Goal: Find specific page/section: Find specific page/section

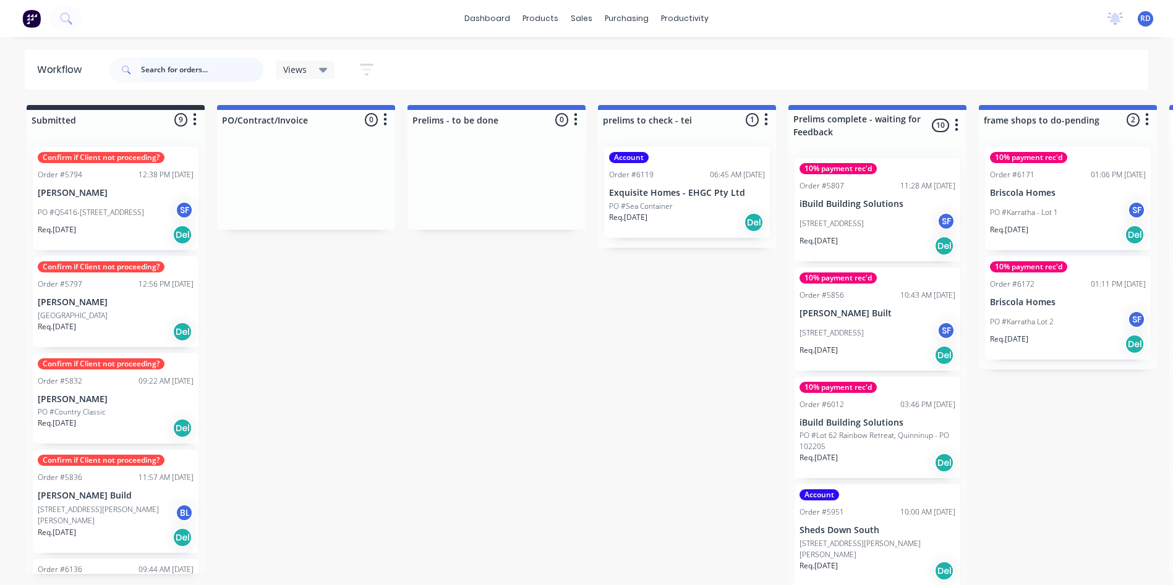
drag, startPoint x: 0, startPoint y: 0, endPoint x: 194, endPoint y: 64, distance: 204.3
click at [174, 67] on input "text" at bounding box center [202, 69] width 122 height 25
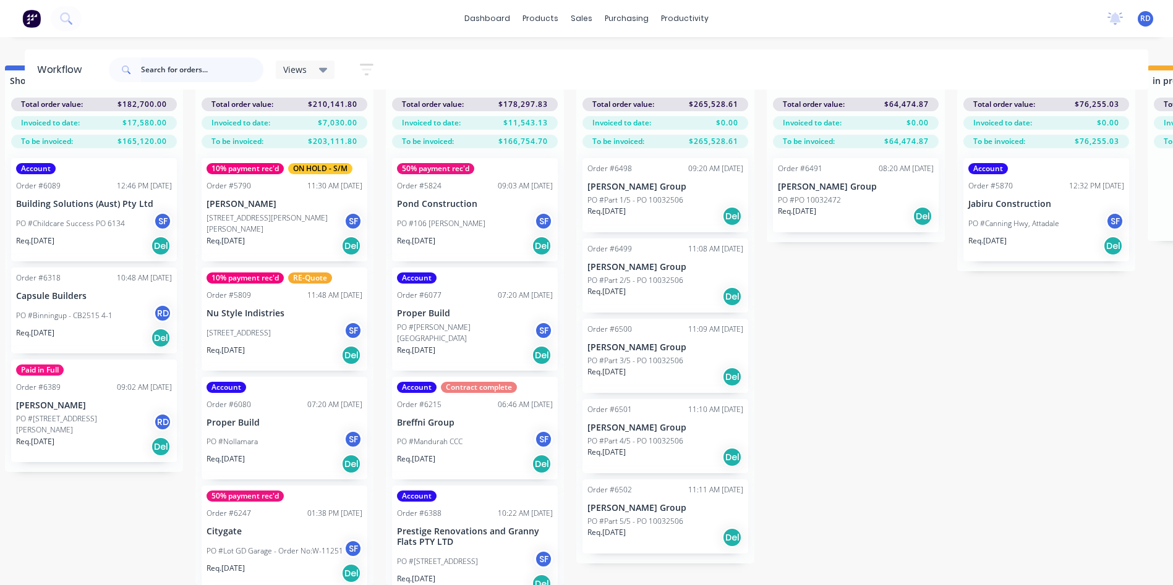
scroll to position [273, 0]
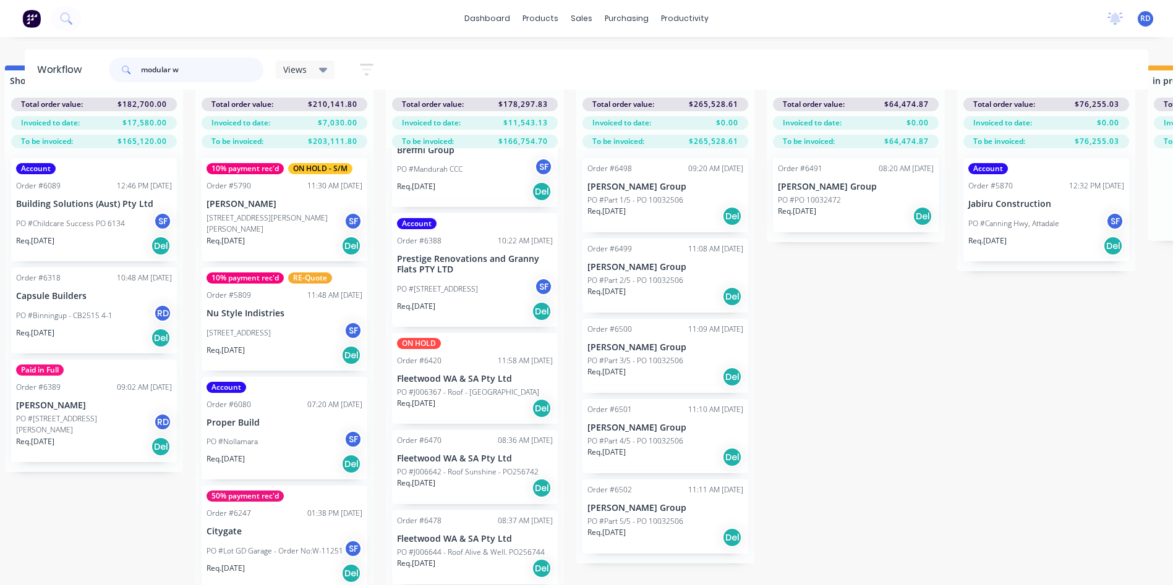
type input "modular wa"
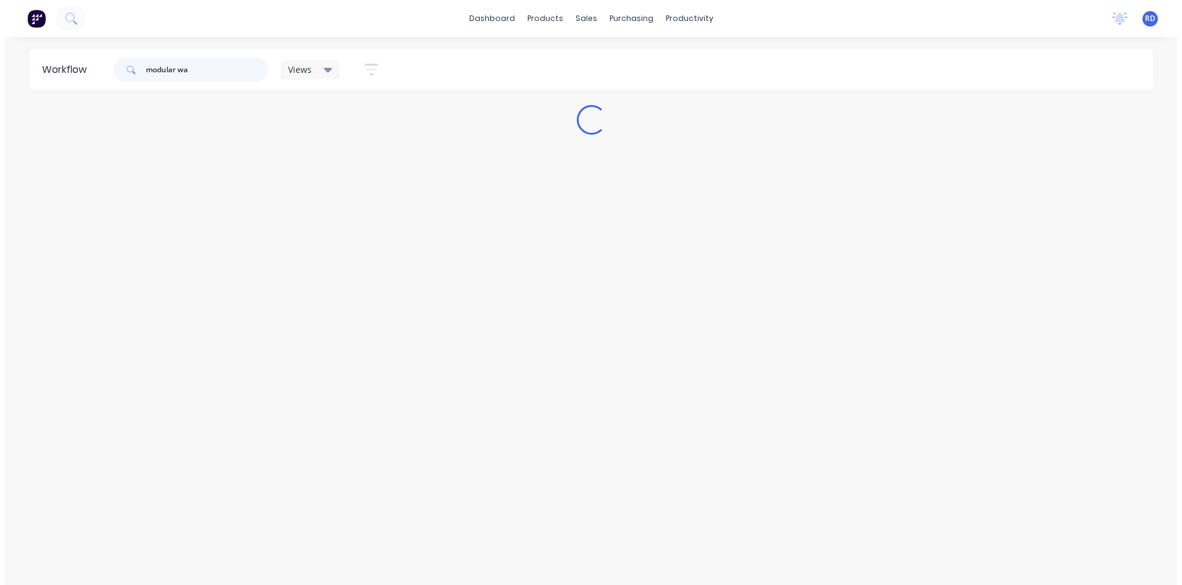
scroll to position [0, 0]
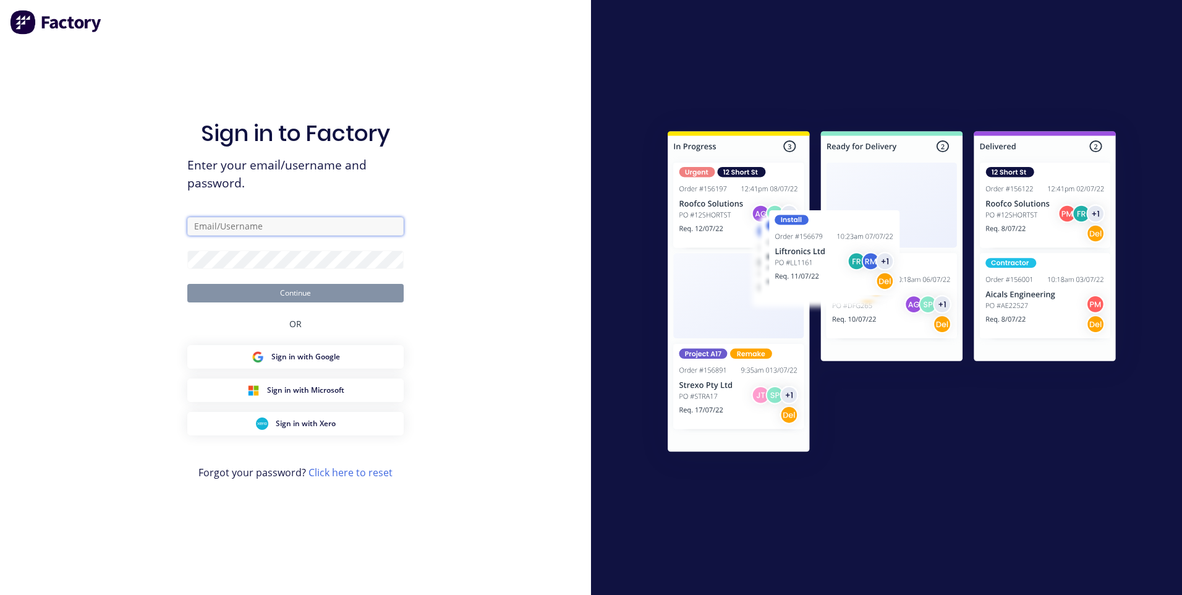
click at [240, 228] on input "text" at bounding box center [295, 226] width 216 height 19
type input "[EMAIL_ADDRESS][DOMAIN_NAME]"
click at [338, 221] on input "[EMAIL_ADDRESS][DOMAIN_NAME]" at bounding box center [295, 226] width 216 height 19
drag, startPoint x: 246, startPoint y: 224, endPoint x: 56, endPoint y: 226, distance: 190.4
click at [56, 226] on div "Sign in to Factory Enter your email/username and password. [EMAIL_ADDRESS][DOMA…" at bounding box center [295, 297] width 591 height 595
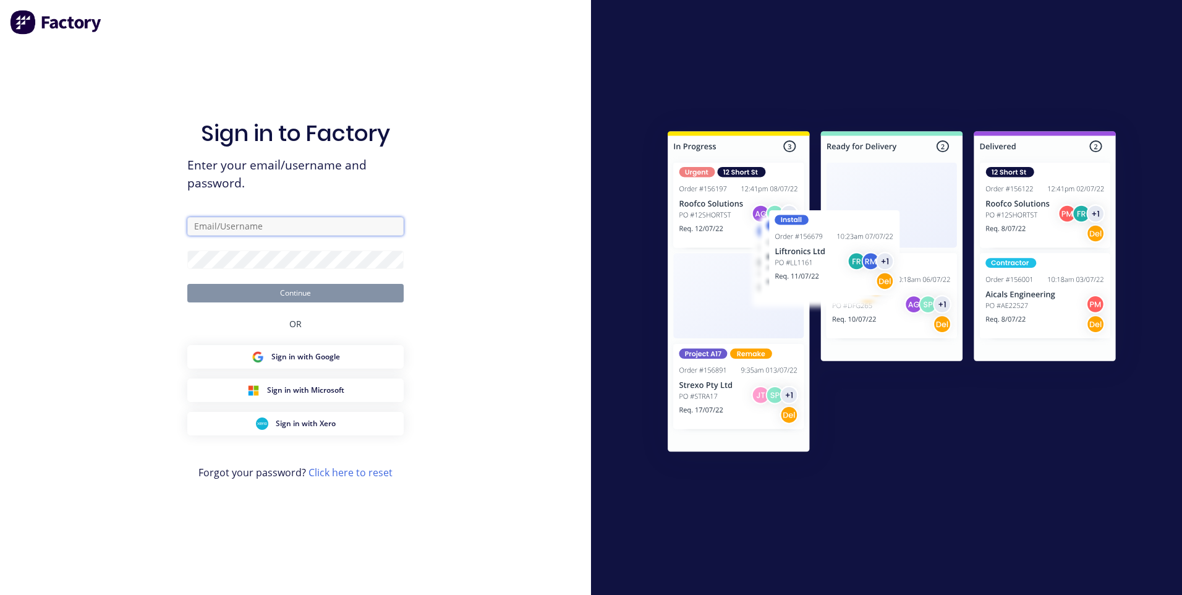
click at [239, 227] on input "text" at bounding box center [295, 226] width 216 height 19
type input "[EMAIL_ADDRESS][DOMAIN_NAME]"
click at [263, 287] on button "Continue" at bounding box center [295, 293] width 216 height 19
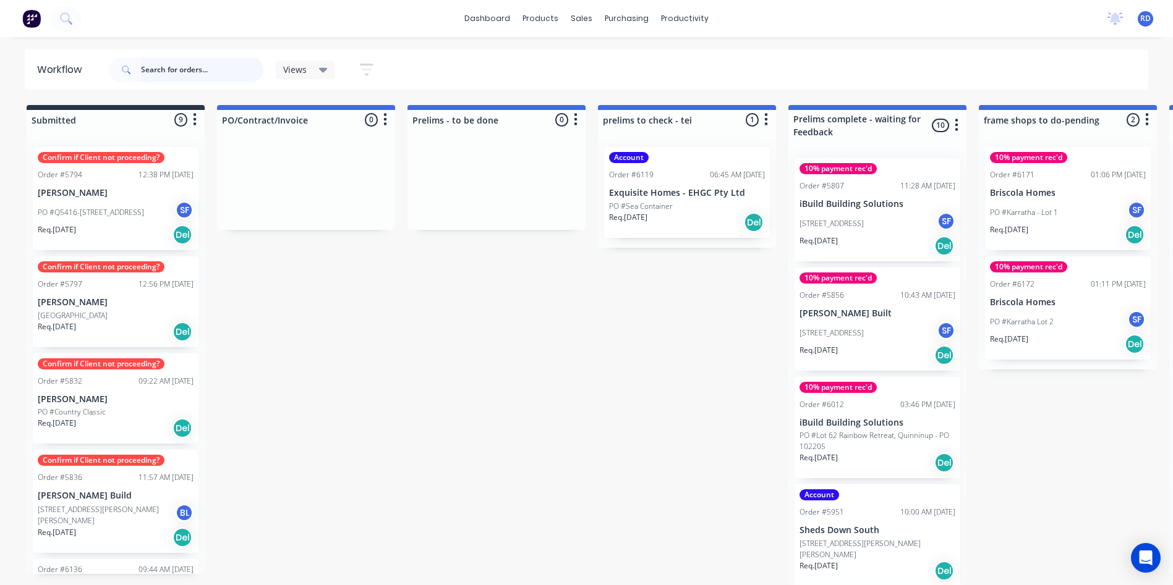
click at [163, 70] on input "text" at bounding box center [202, 69] width 122 height 25
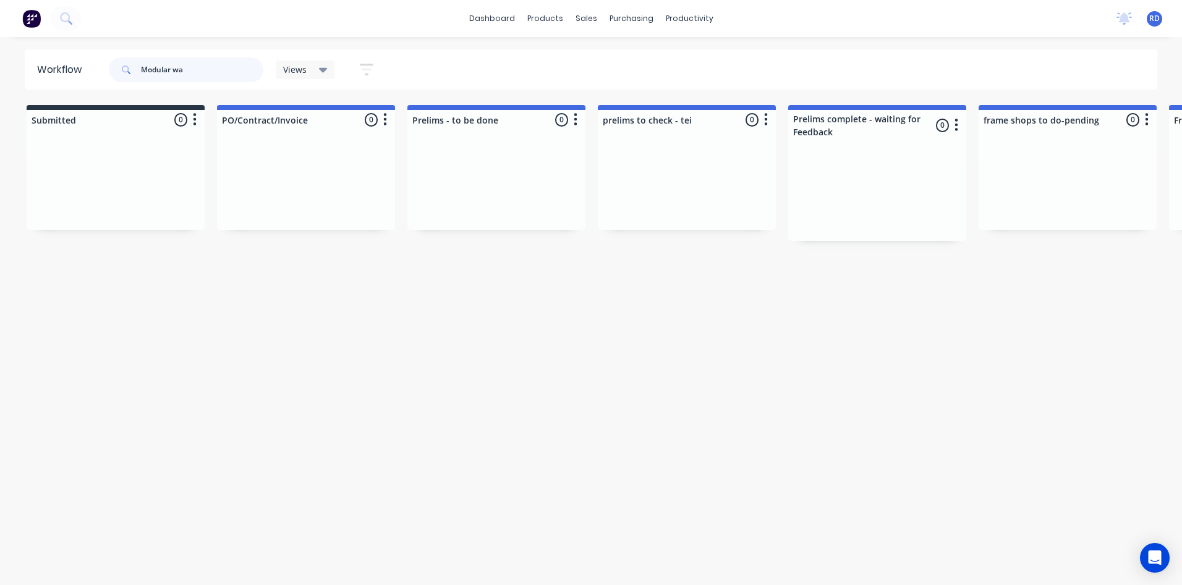
type input "Modular wa"
click at [253, 413] on div "Workflow Modular wa Views Save new view None (Default) edit Show/Hide statuses …" at bounding box center [591, 304] width 1182 height 511
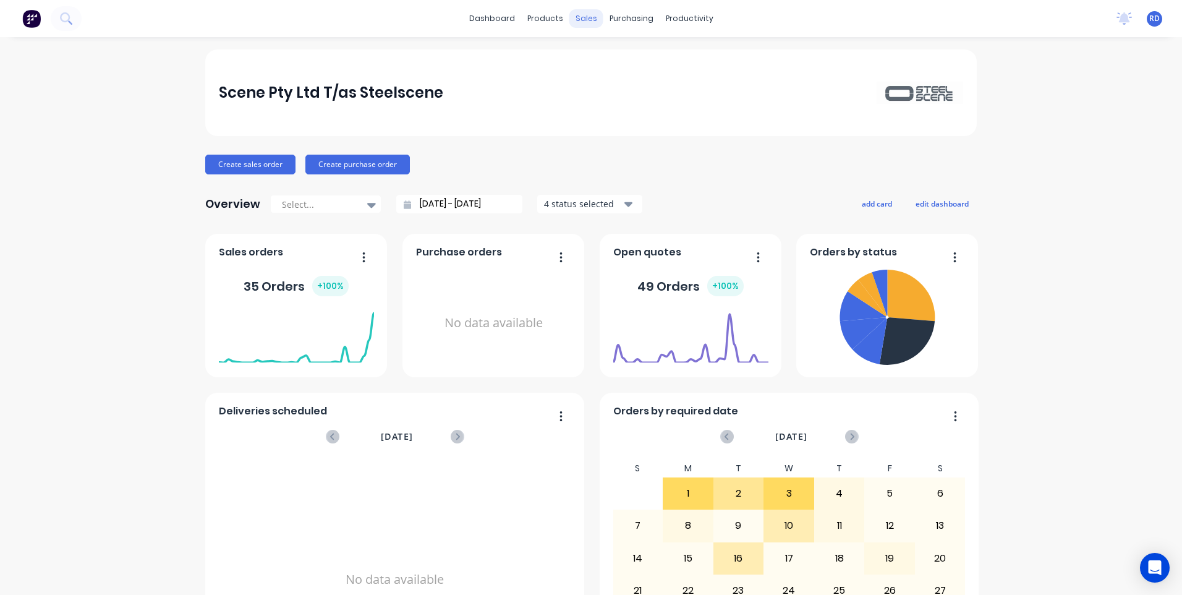
drag, startPoint x: 587, startPoint y: 17, endPoint x: 593, endPoint y: 26, distance: 11.1
click at [587, 17] on div "sales" at bounding box center [586, 18] width 34 height 19
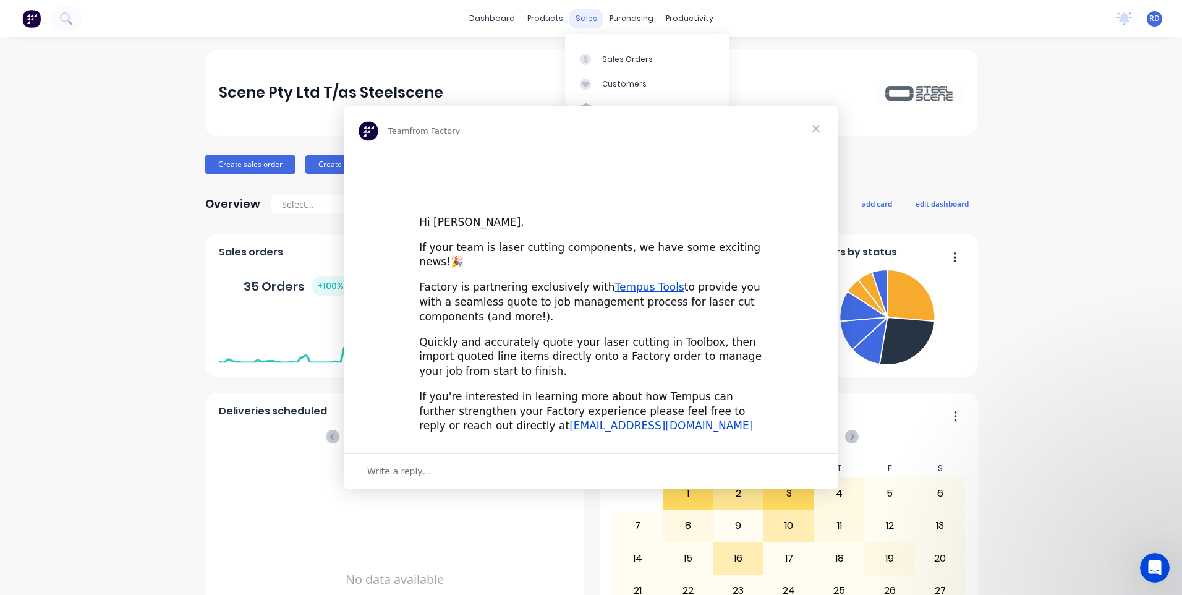
click at [618, 59] on div "Intercom messenger" at bounding box center [591, 297] width 1182 height 595
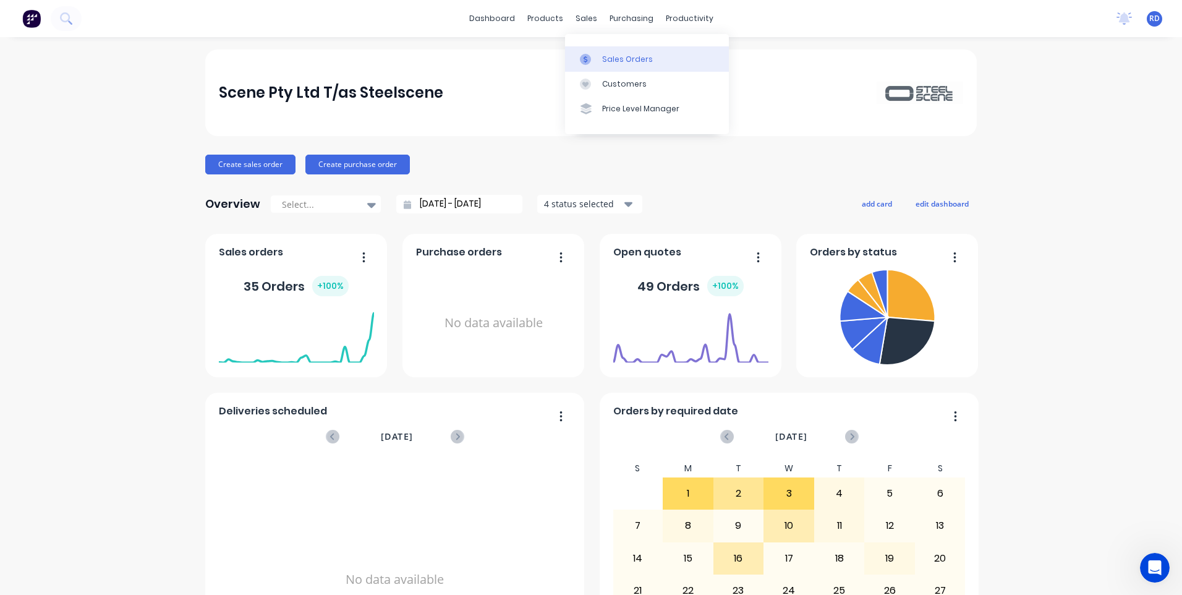
click at [613, 62] on div "Sales Orders" at bounding box center [627, 59] width 51 height 11
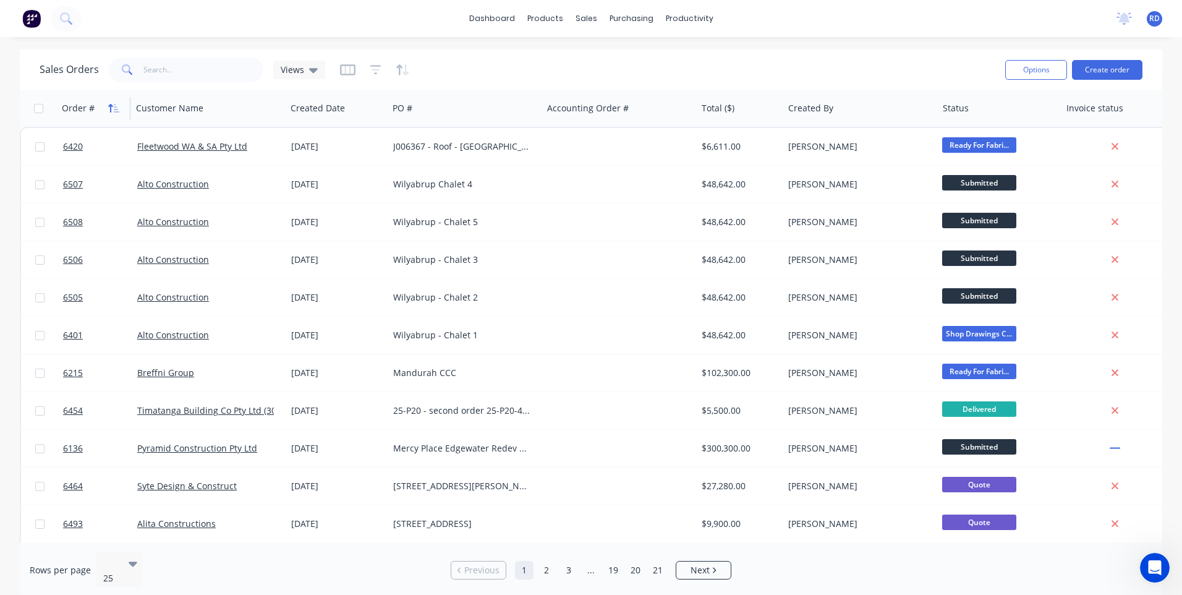
click at [109, 109] on icon "button" at bounding box center [113, 108] width 11 height 10
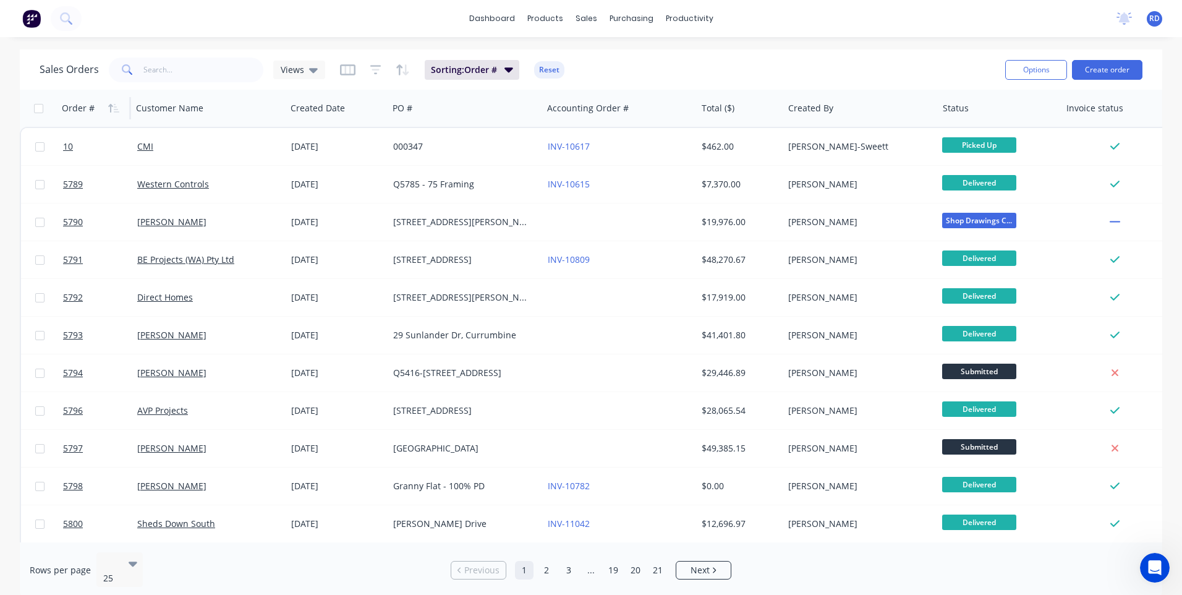
click at [109, 109] on icon "button" at bounding box center [113, 108] width 11 height 10
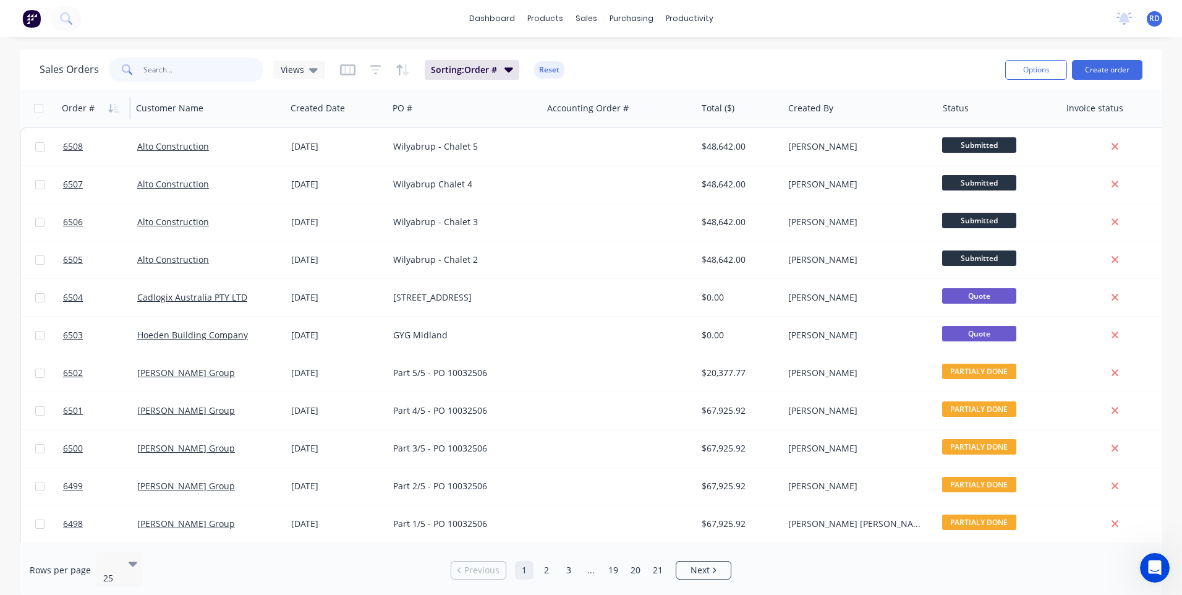
click at [172, 74] on input "text" at bounding box center [203, 69] width 121 height 25
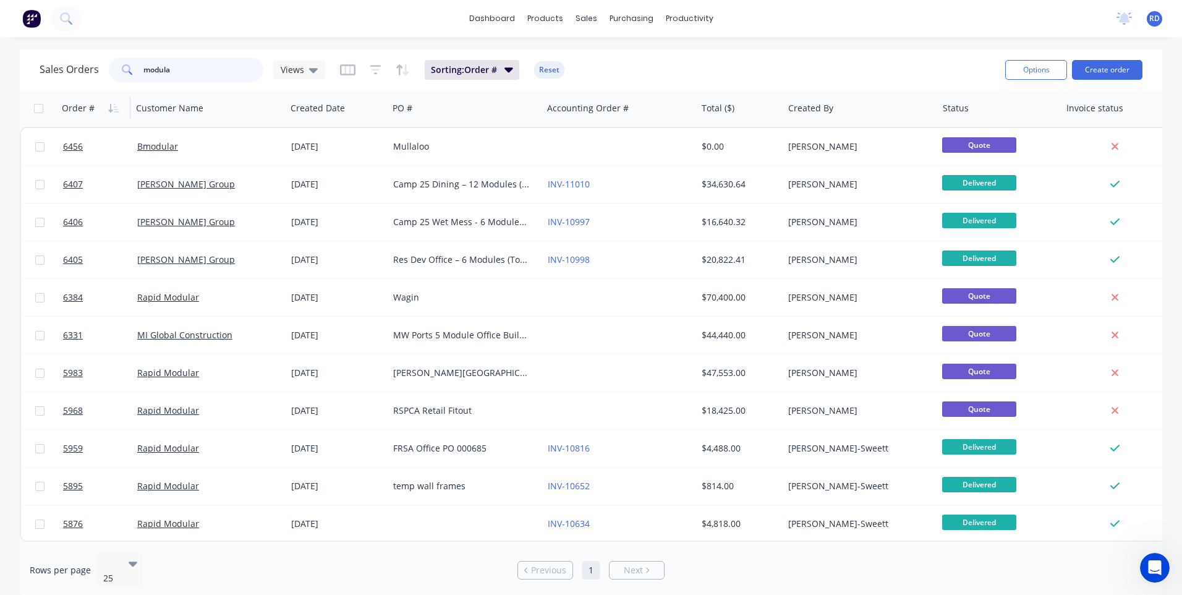
type input "modular"
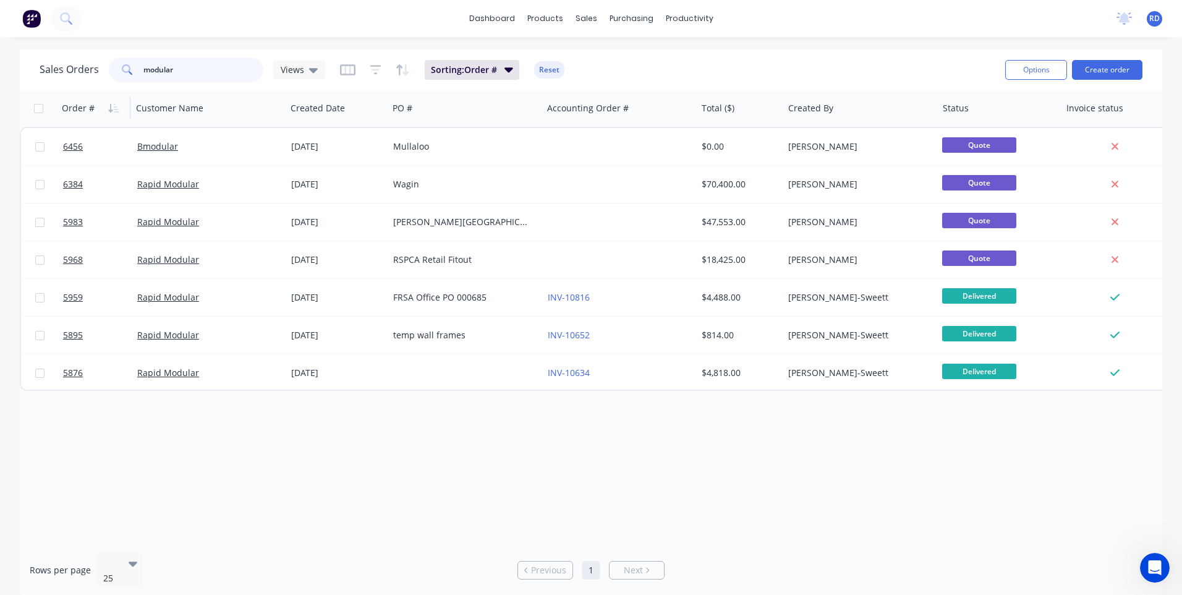
drag, startPoint x: 181, startPoint y: 66, endPoint x: 134, endPoint y: 72, distance: 47.4
click at [134, 72] on div "modular" at bounding box center [186, 69] width 155 height 25
